Goal: Task Accomplishment & Management: Manage account settings

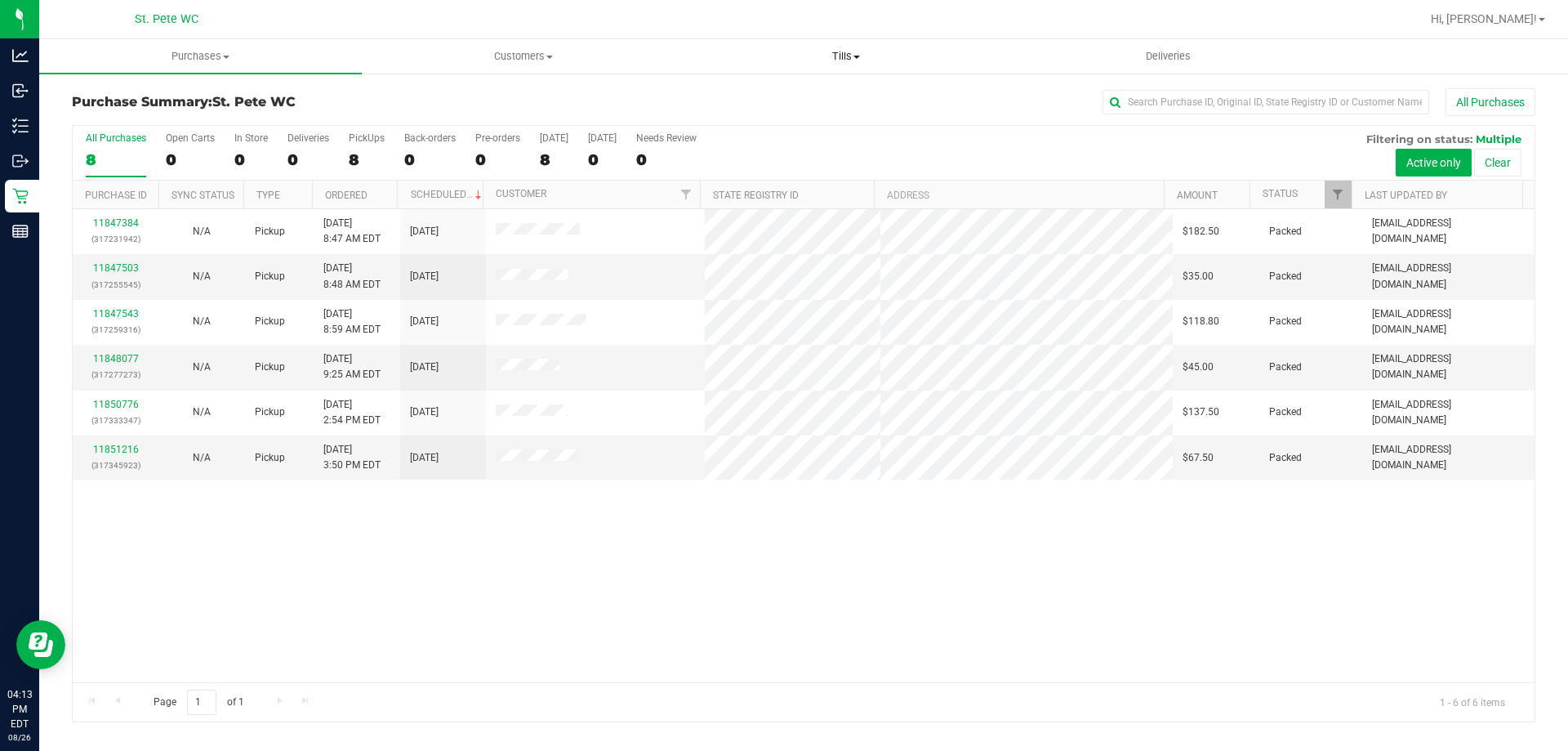
click at [841, 58] on span "Tills" at bounding box center [845, 57] width 321 height 15
click at [811, 104] on li "Manage tills" at bounding box center [845, 99] width 323 height 20
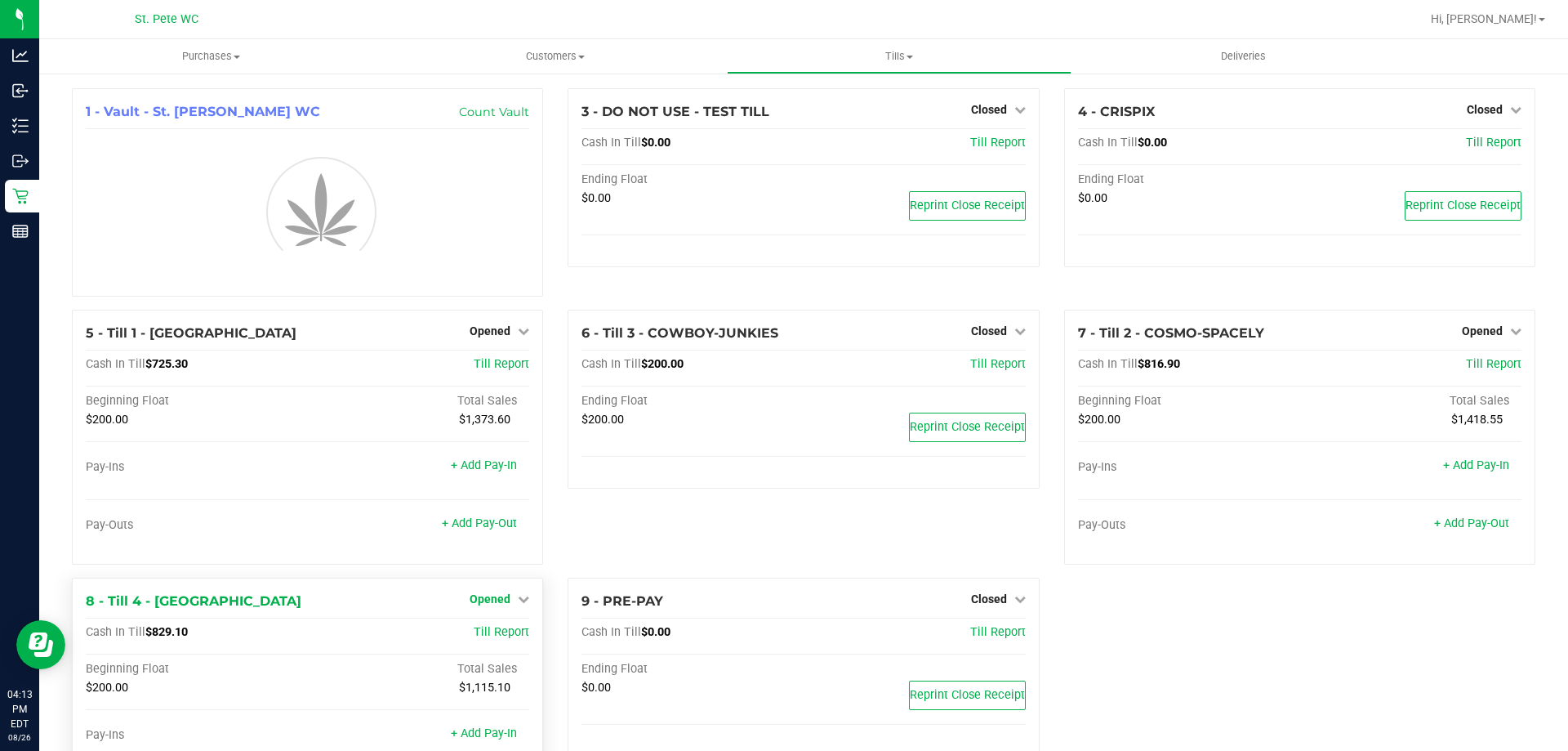
click at [474, 600] on span "Opened" at bounding box center [490, 599] width 41 height 13
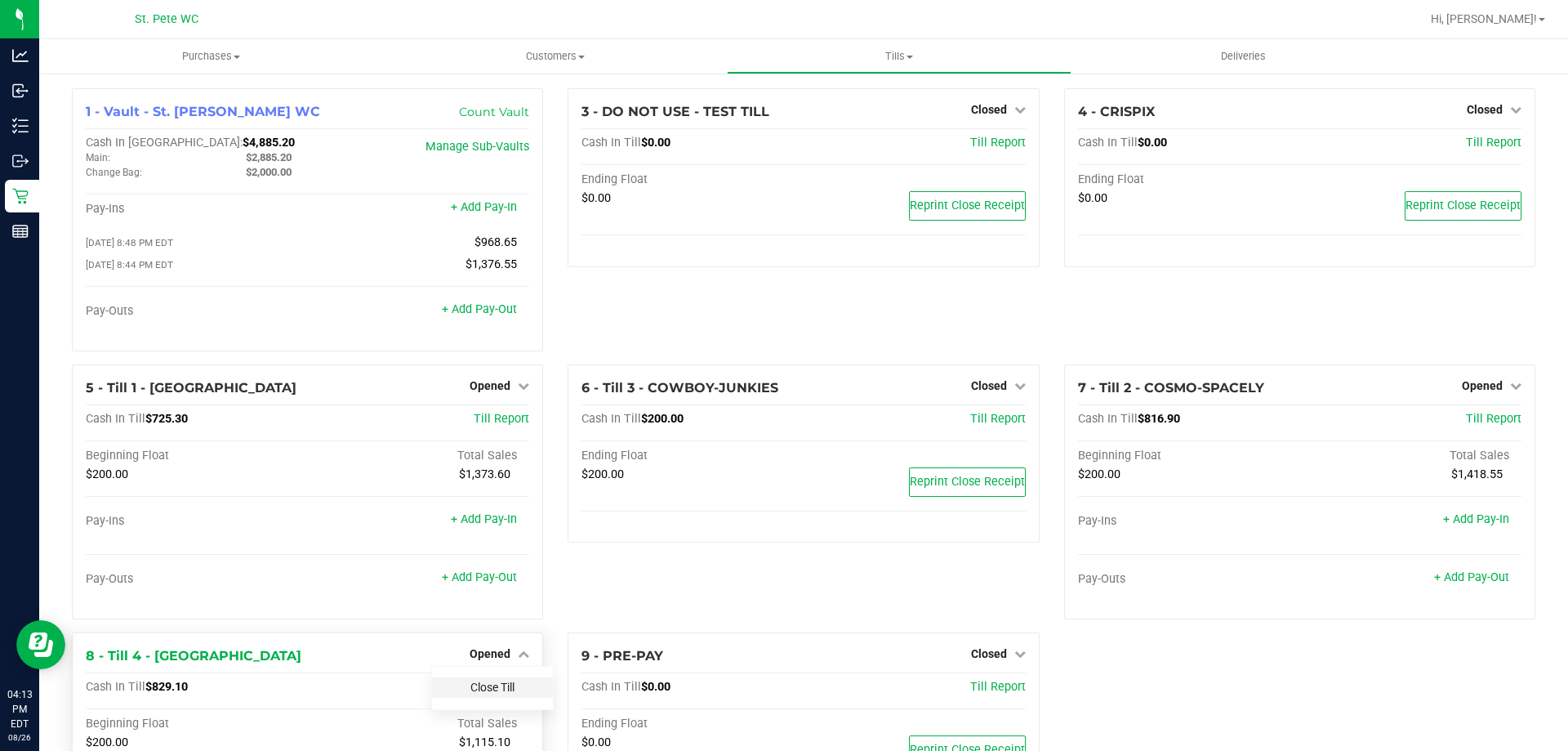
click at [478, 686] on link "Close Till" at bounding box center [492, 687] width 44 height 13
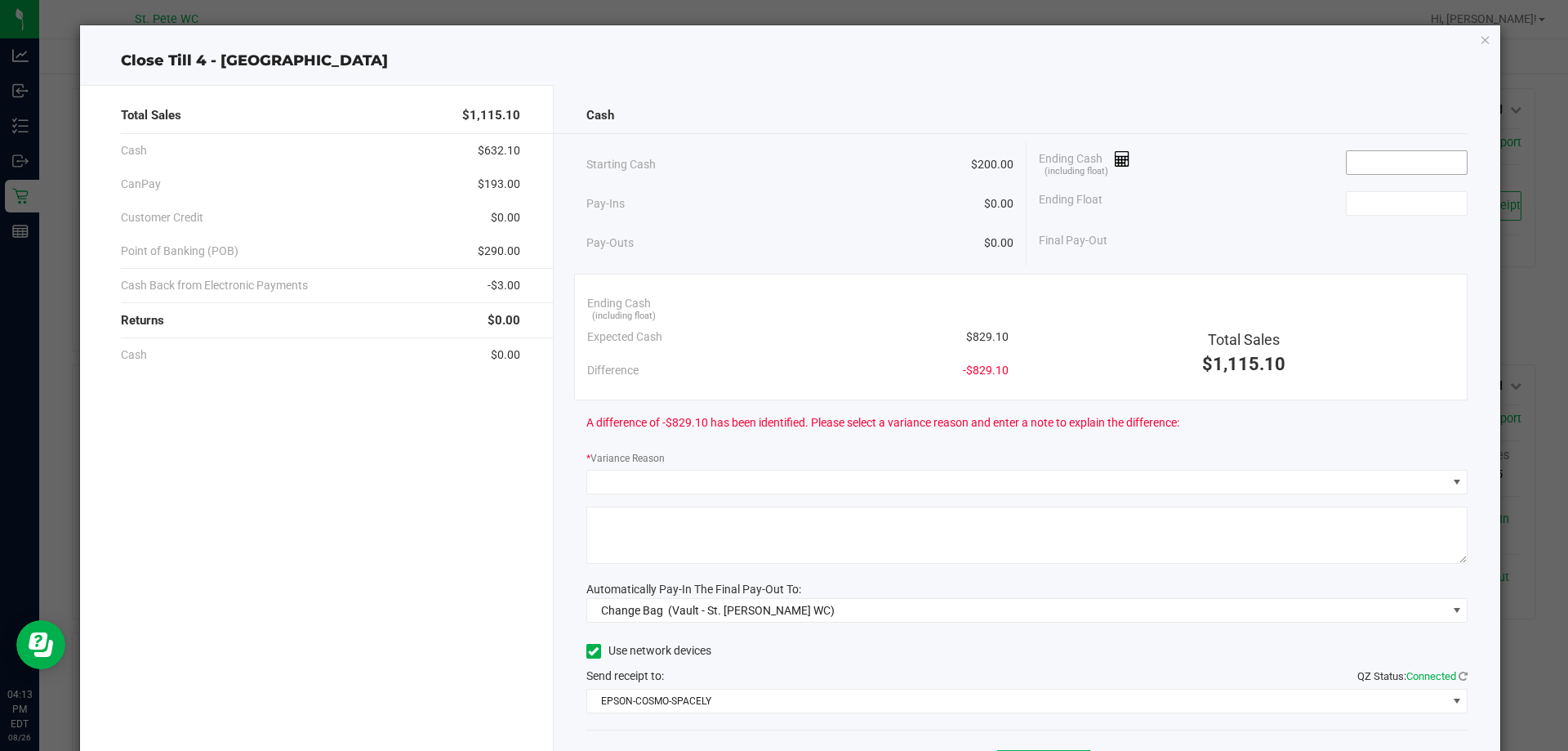
click at [1363, 151] on span at bounding box center [1406, 163] width 122 height 24
click at [1366, 157] on input at bounding box center [1406, 162] width 120 height 23
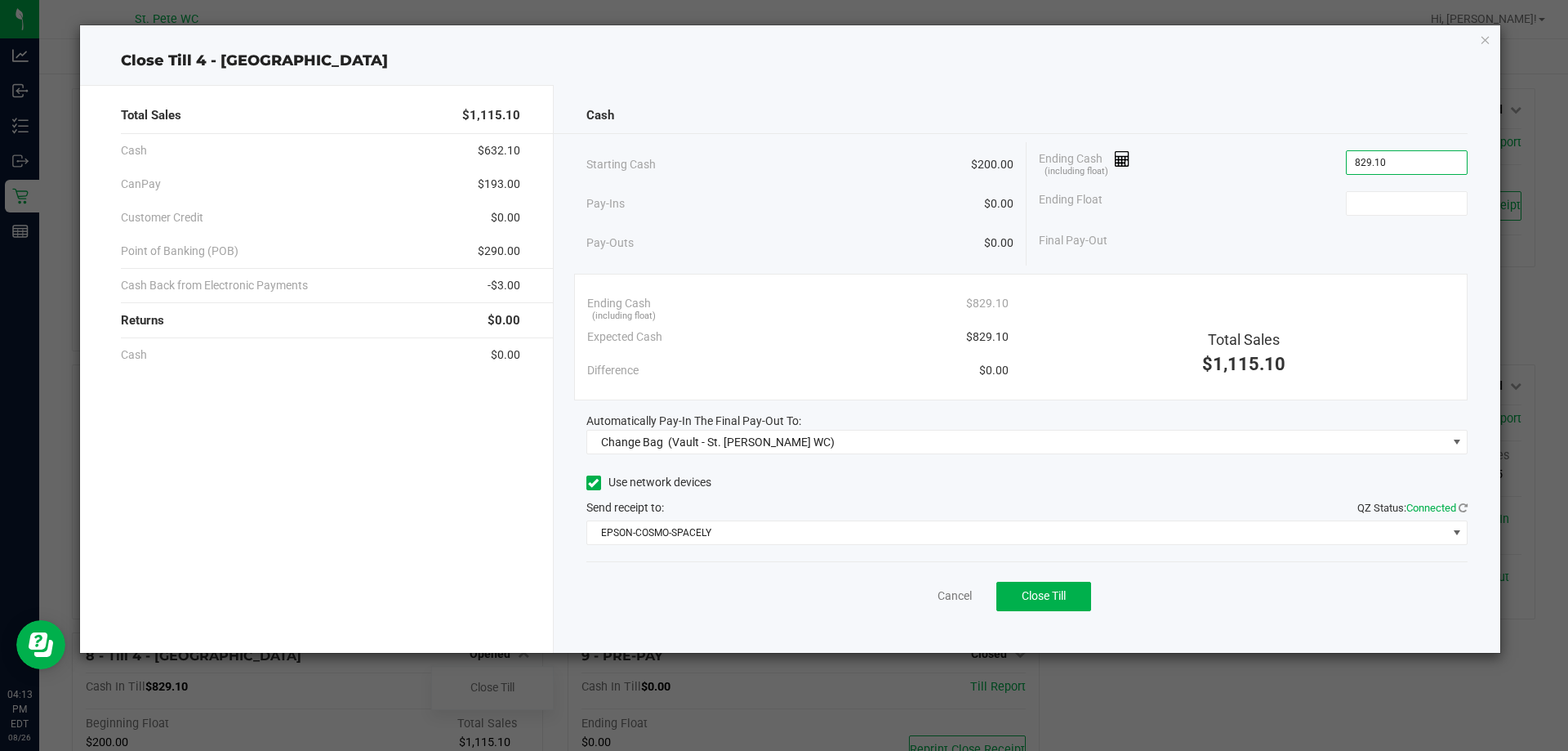
type input "$829.10"
click at [1378, 217] on div "Ending Float" at bounding box center [1253, 204] width 429 height 41
click at [1384, 198] on input at bounding box center [1406, 203] width 120 height 23
type input "$200.00"
click at [1282, 236] on div "Final Pay-Out $629.10" at bounding box center [1253, 241] width 429 height 34
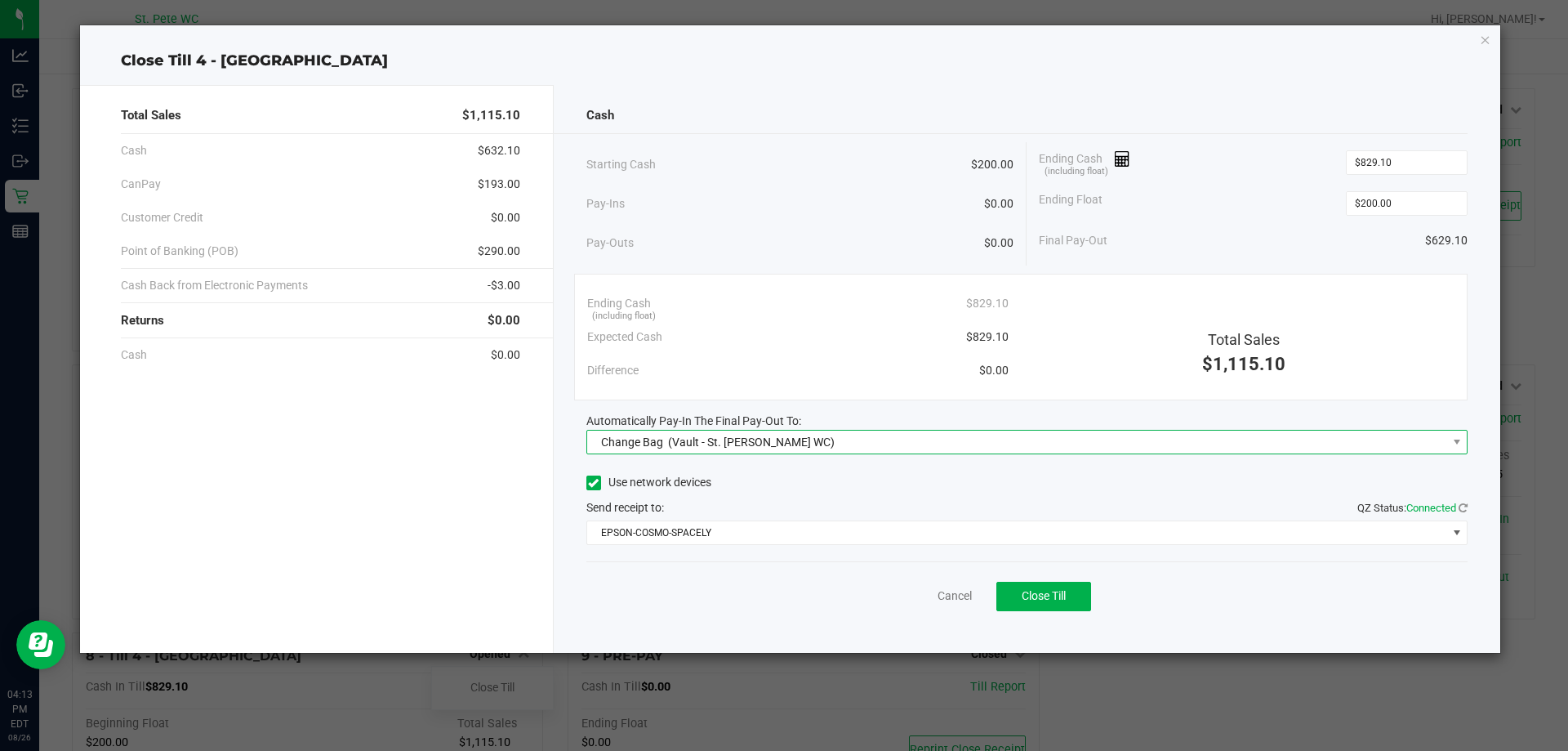
click at [753, 451] on div "Change Bag (Vault - St. [PERSON_NAME] WC)" at bounding box center [714, 442] width 242 height 30
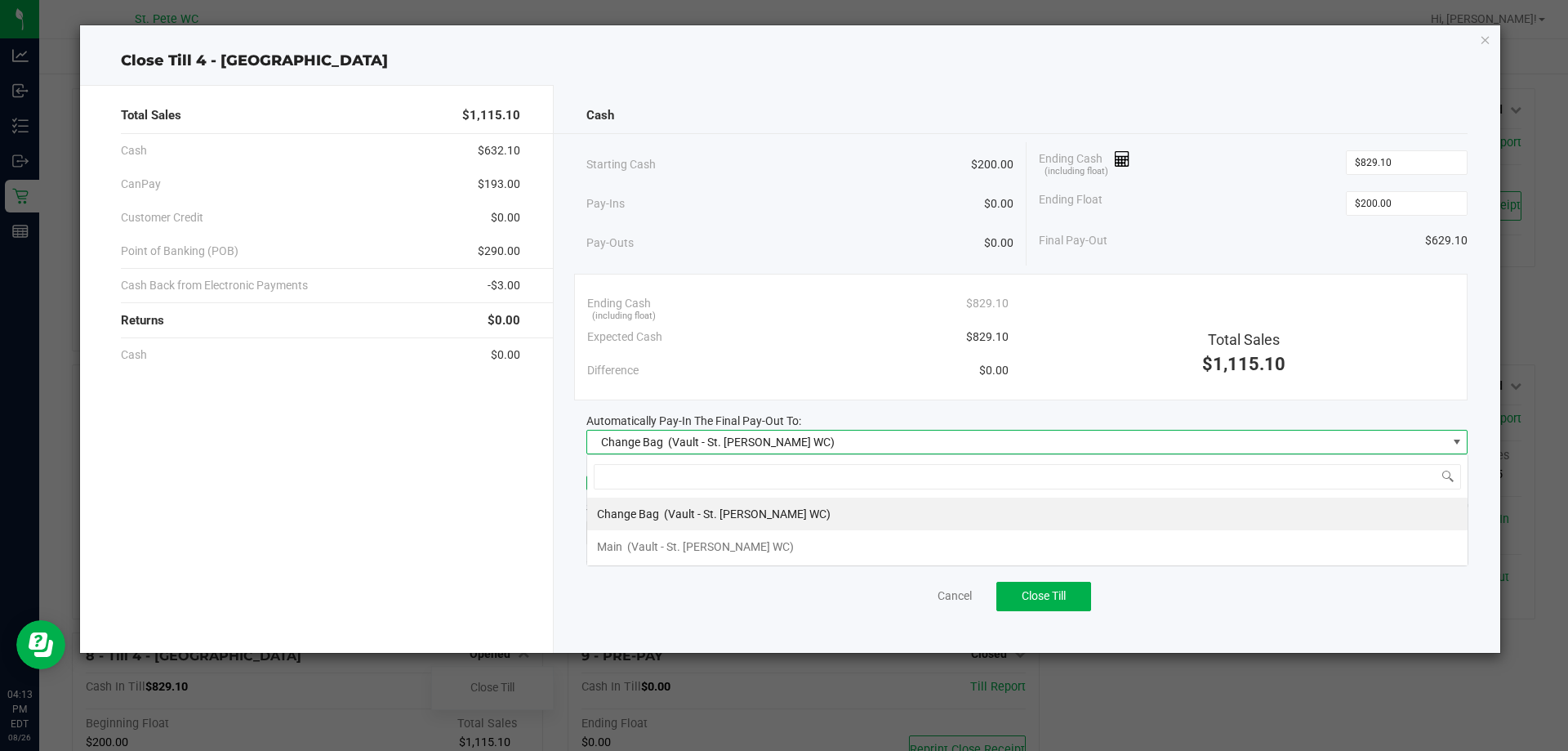
scroll to position [24, 881]
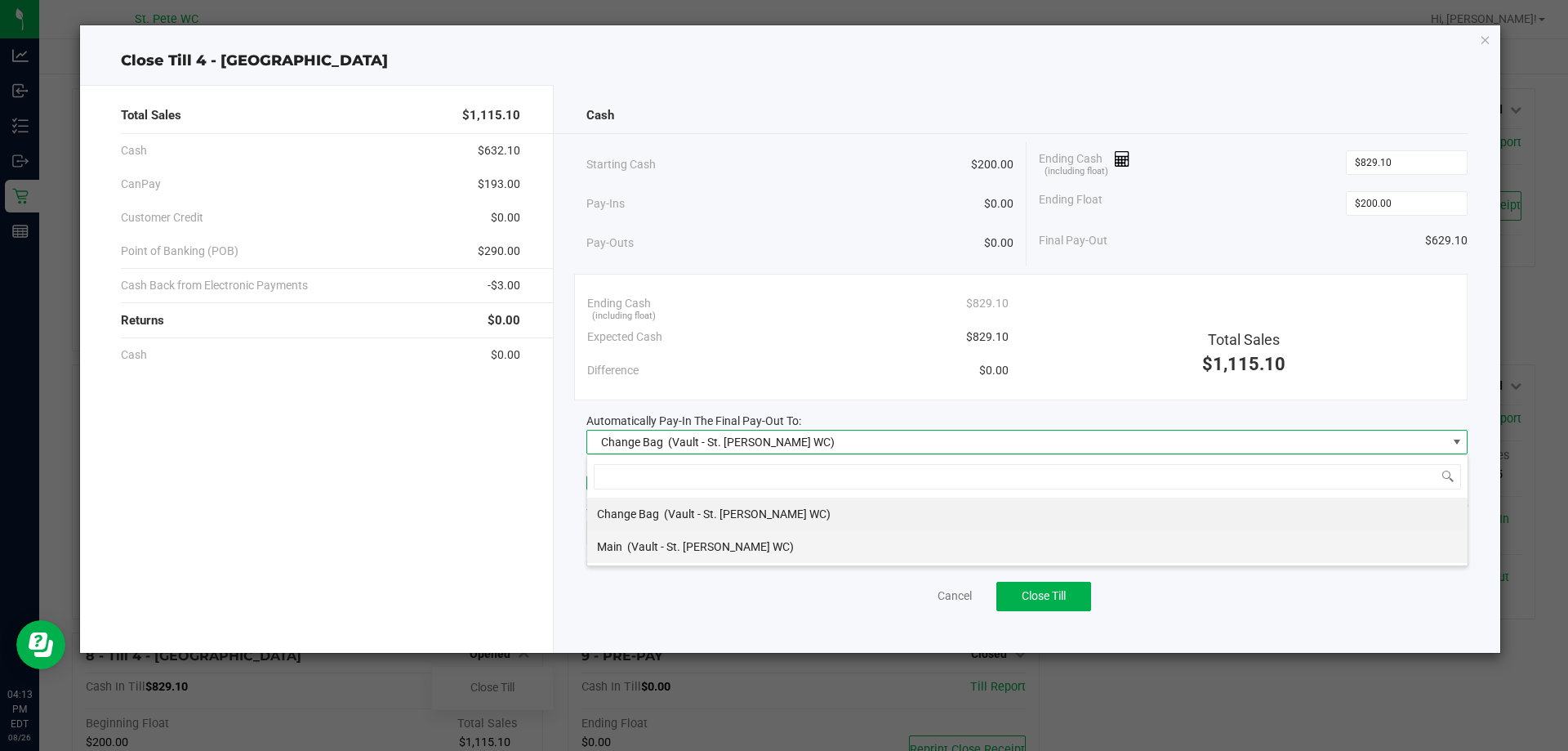
click at [716, 549] on span "(Vault - St. [PERSON_NAME] WC)" at bounding box center [710, 546] width 166 height 13
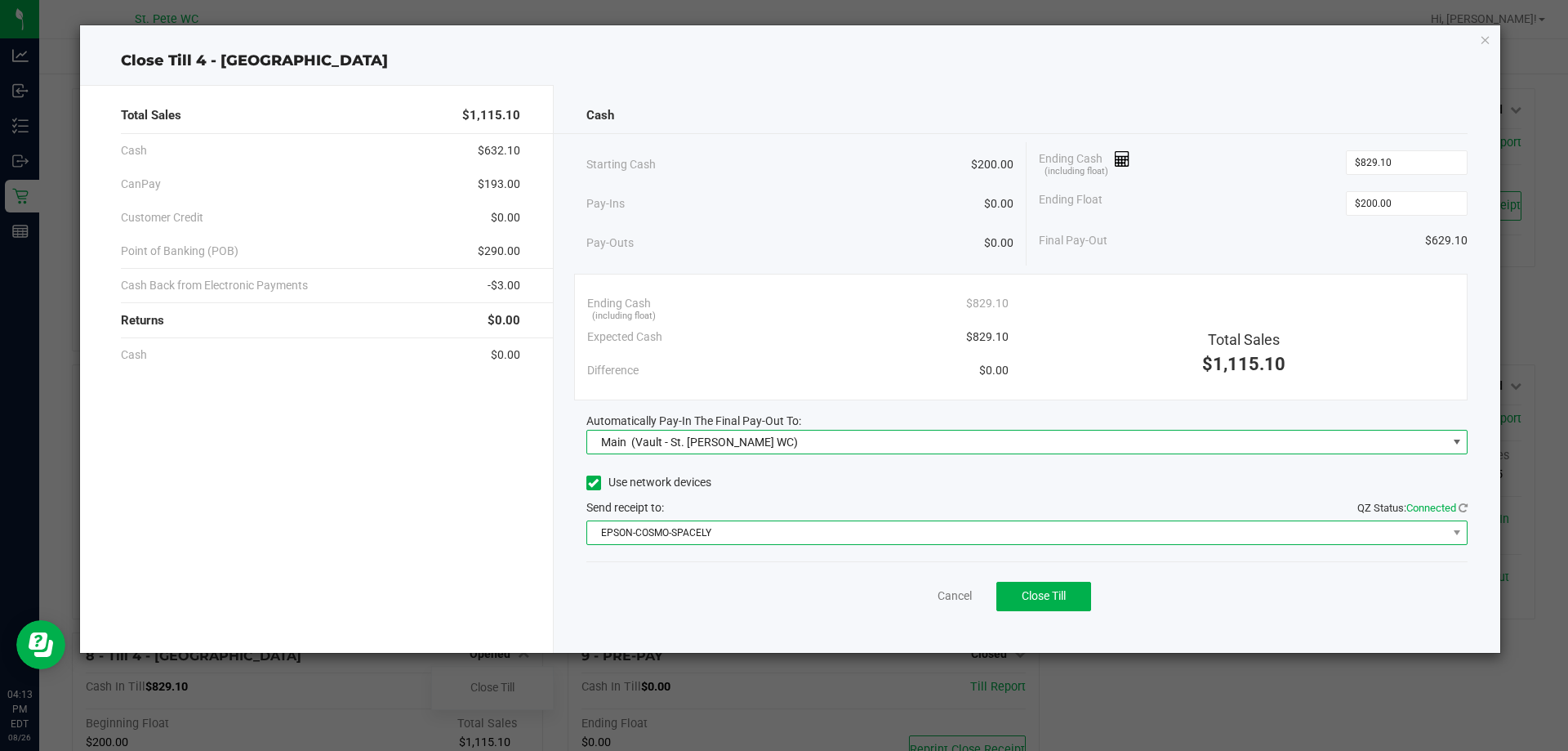
click at [717, 536] on span "EPSON-COSMO-SPACELY" at bounding box center [1017, 532] width 860 height 23
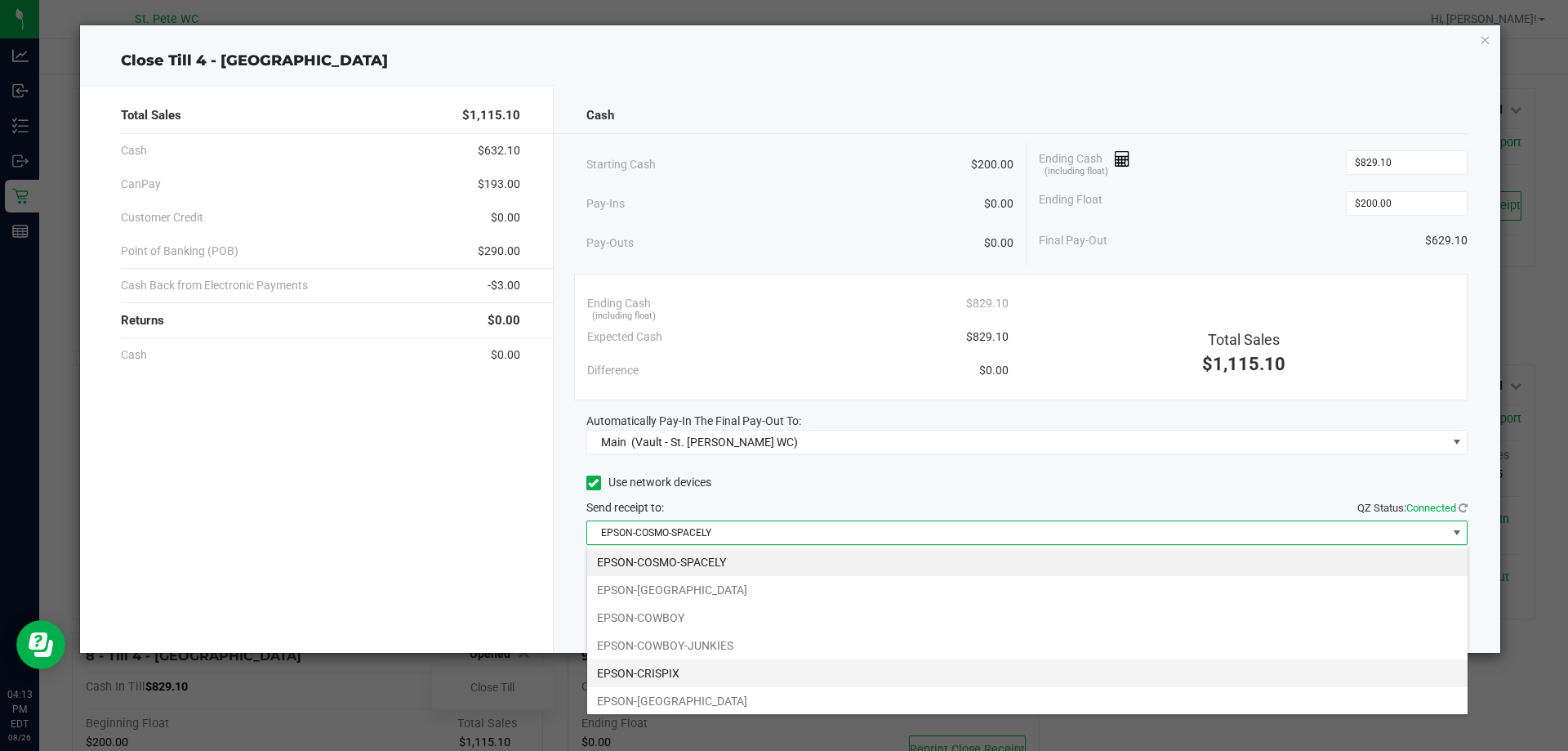
click at [720, 667] on li "EPSON-CRISPIX" at bounding box center [1027, 674] width 881 height 28
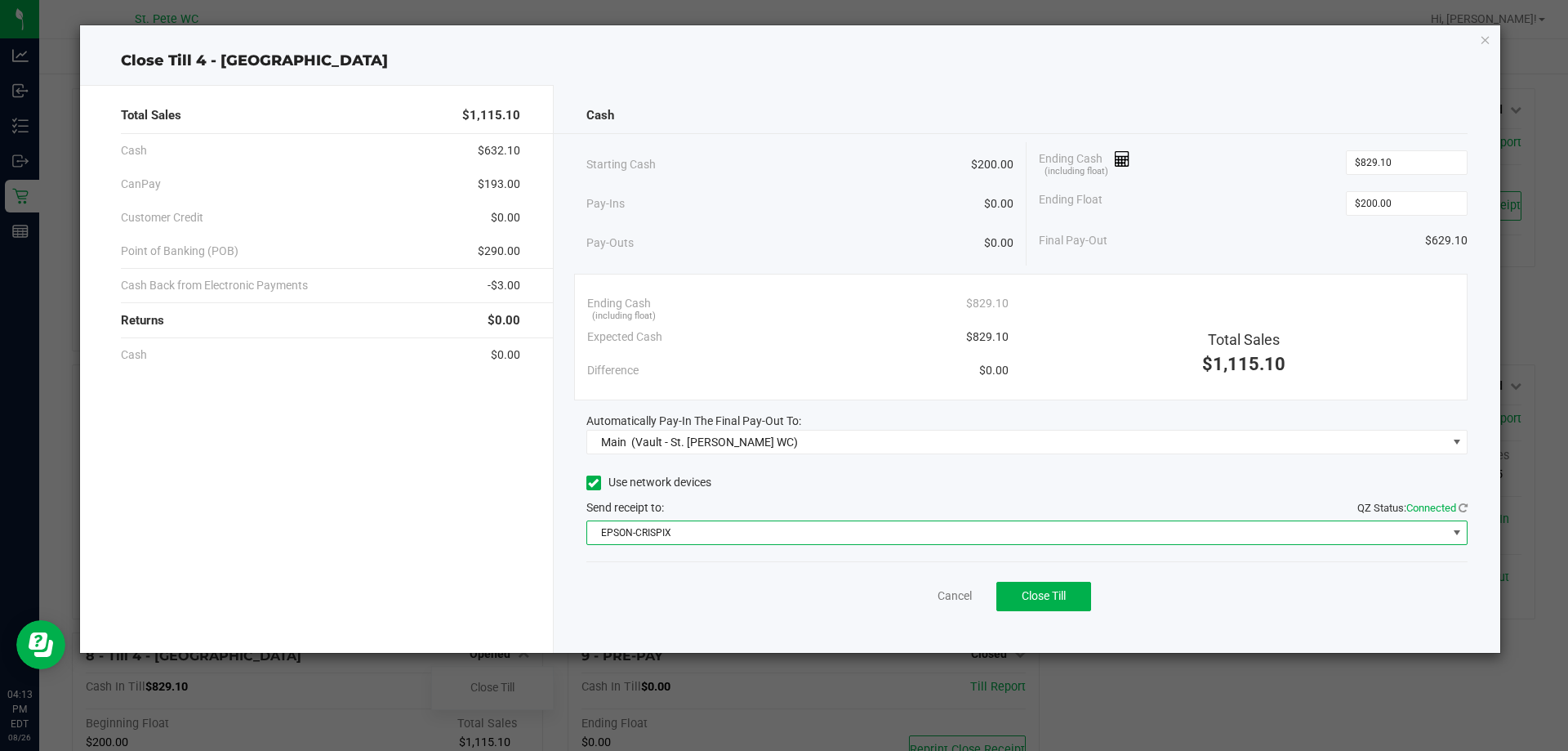
click at [718, 608] on div "Cancel Close Till" at bounding box center [1027, 593] width 882 height 63
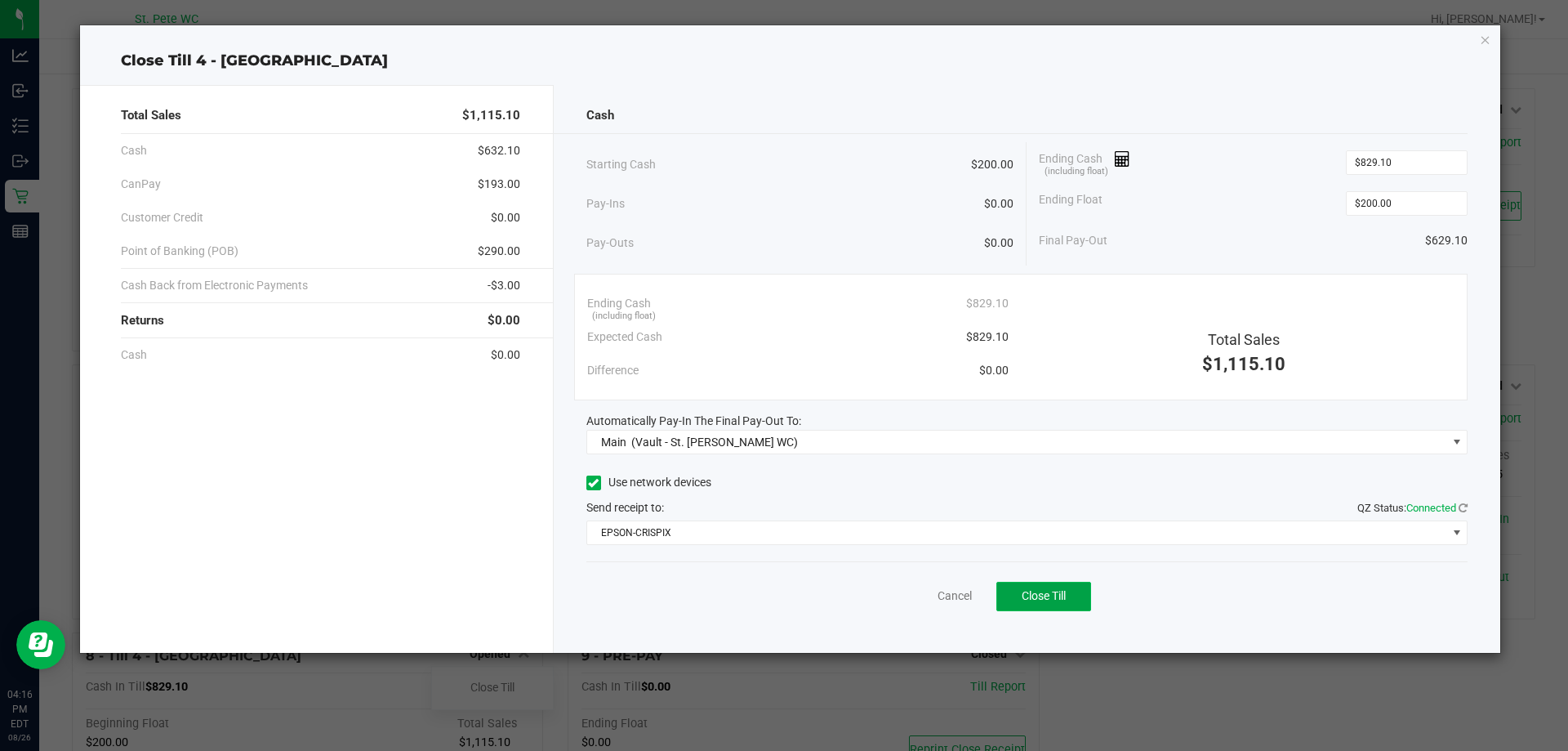
click at [1056, 607] on button "Close Till" at bounding box center [1043, 597] width 95 height 30
